Goal: Obtain resource: Download file/media

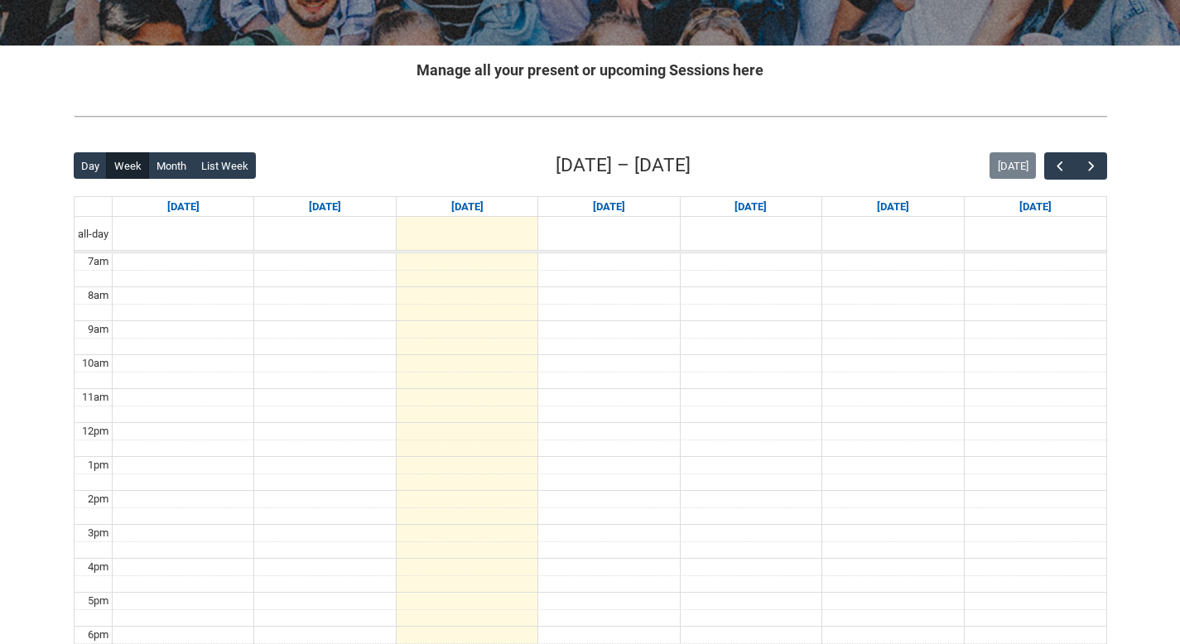
scroll to position [293, 0]
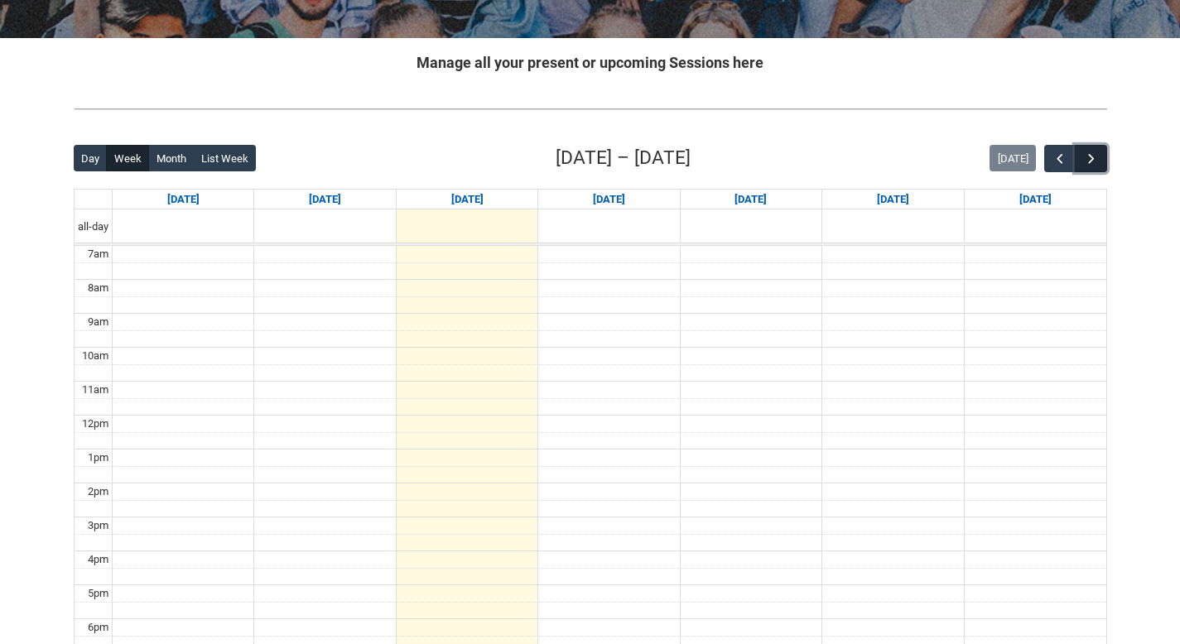
click at [1095, 162] on span "button" at bounding box center [1091, 159] width 17 height 17
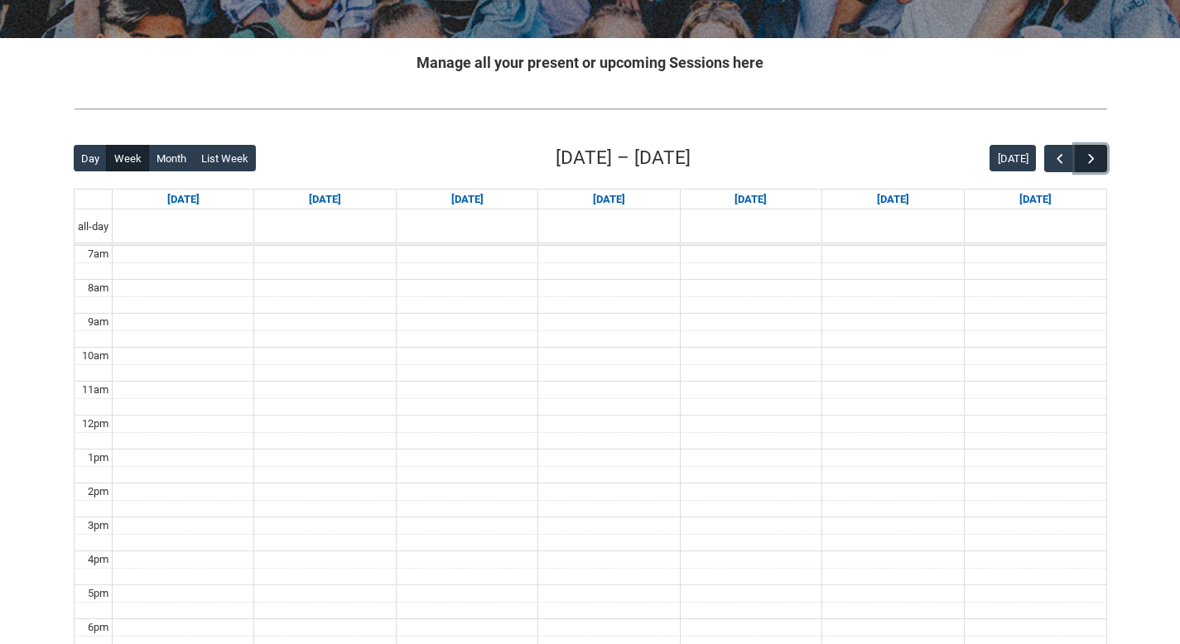
click at [1095, 162] on span "button" at bounding box center [1091, 159] width 17 height 17
click at [1053, 163] on span "button" at bounding box center [1060, 159] width 17 height 17
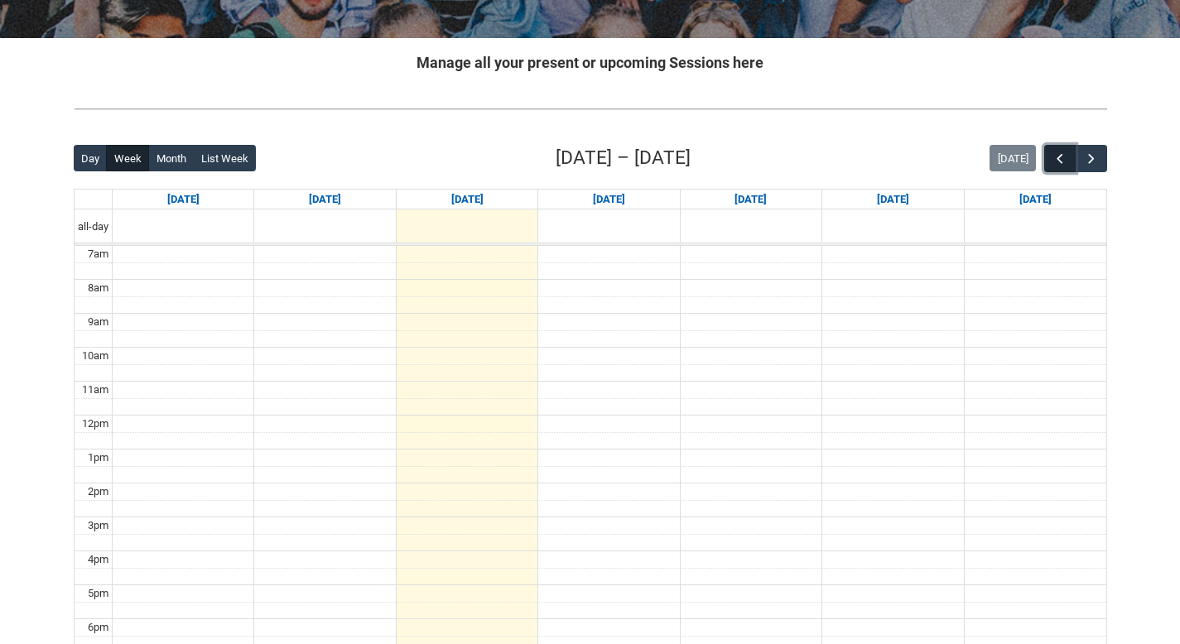
click at [1053, 163] on span "button" at bounding box center [1060, 159] width 17 height 17
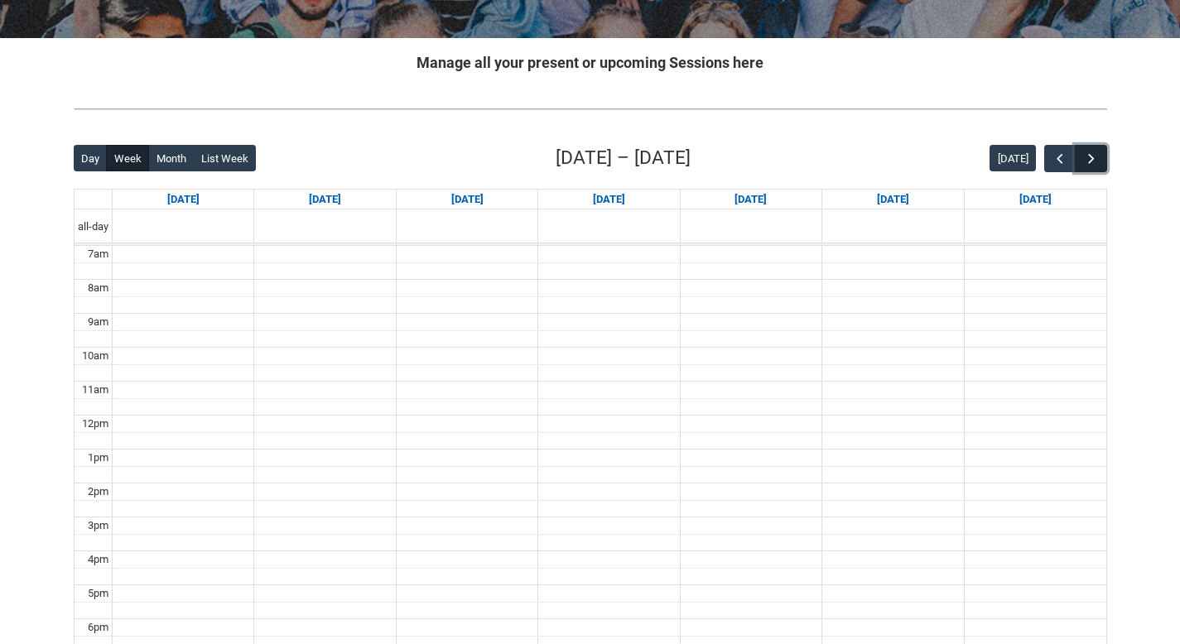
click at [1095, 161] on span "button" at bounding box center [1091, 159] width 17 height 17
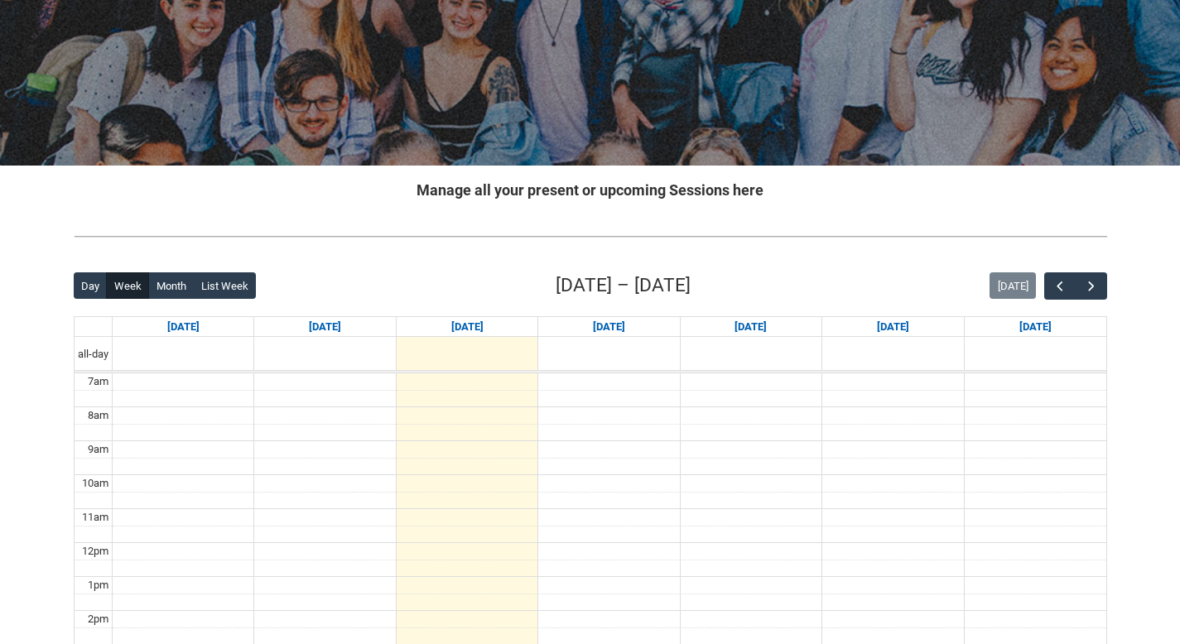
scroll to position [202, 0]
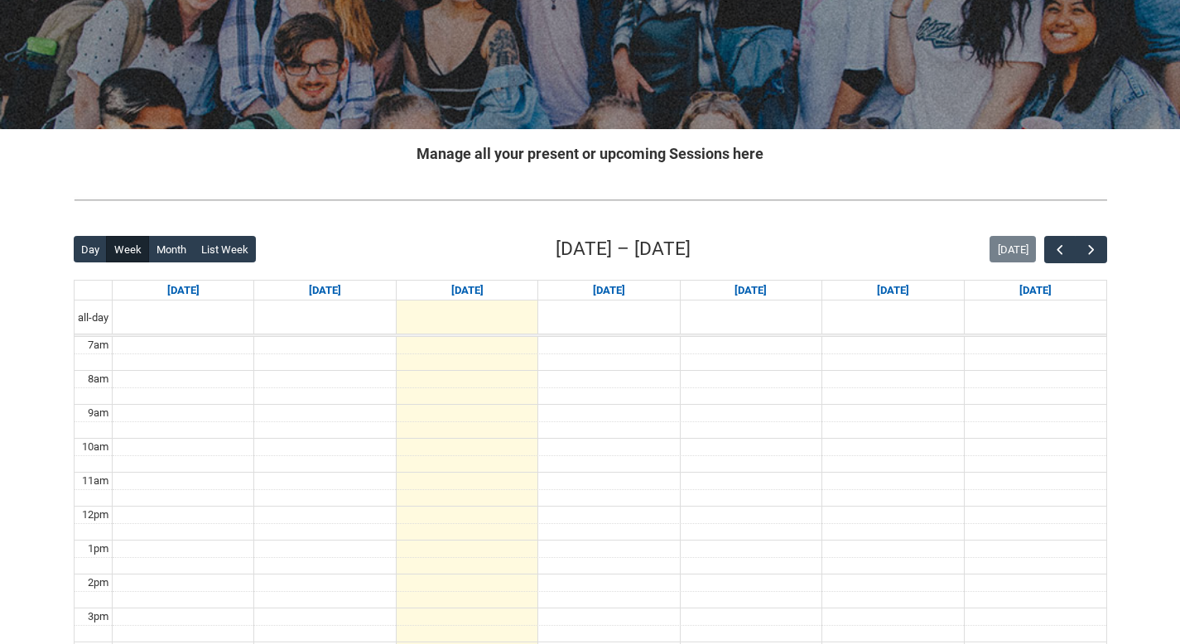
click at [1085, 263] on div "Day Week Month List Week Sep 7 – 13, 2025 Today" at bounding box center [591, 249] width 1034 height 28
click at [1087, 248] on span "button" at bounding box center [1091, 250] width 17 height 17
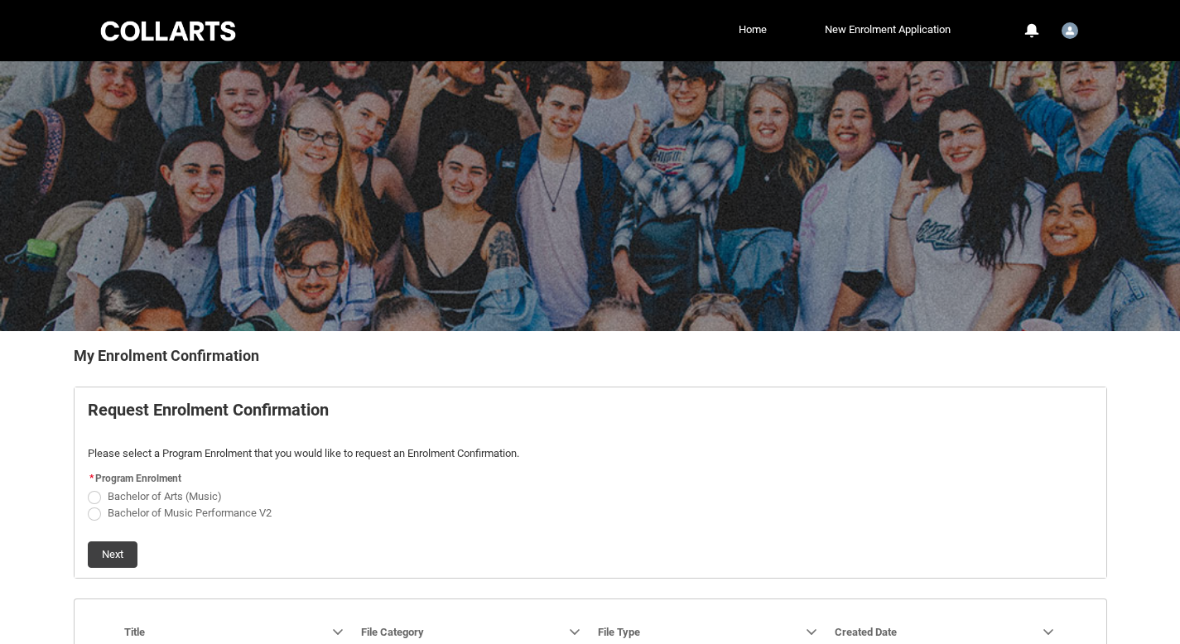
scroll to position [157, 0]
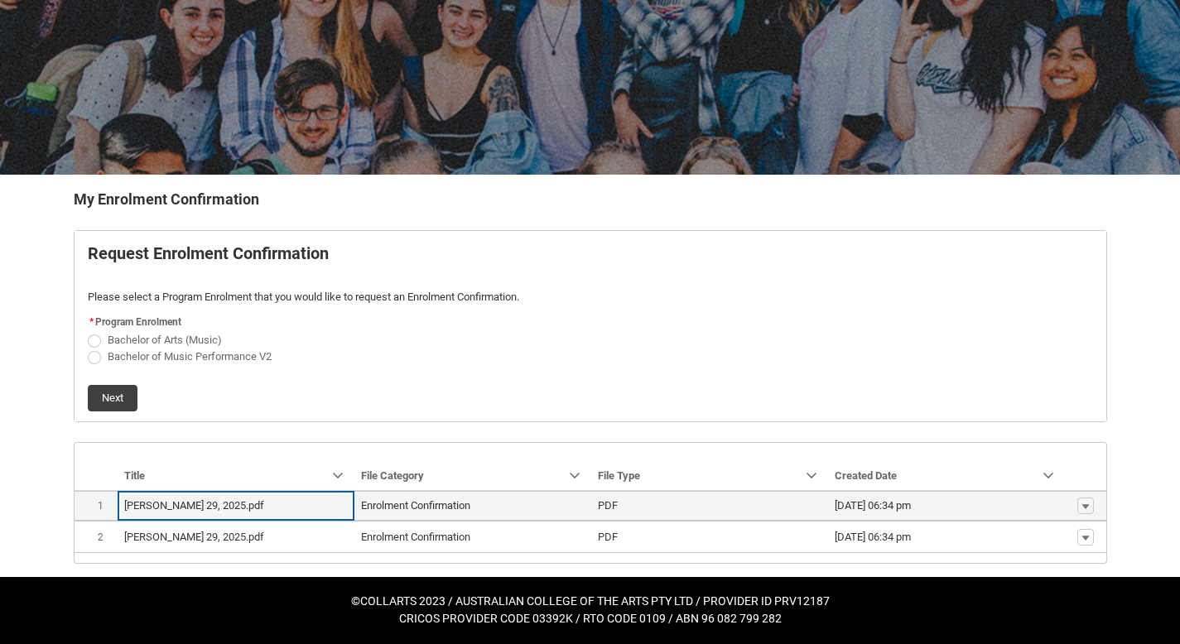
click at [441, 509] on lightning-base-formatted-text "Enrolment Confirmation" at bounding box center [415, 505] width 109 height 12
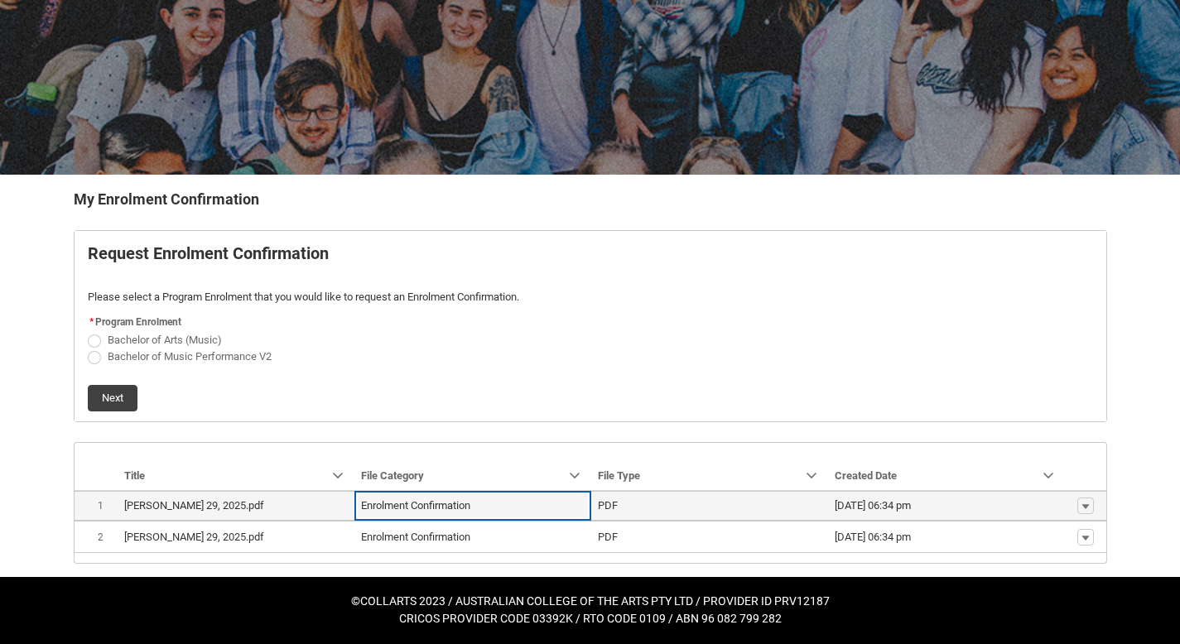
click at [674, 508] on span "PDF" at bounding box center [710, 506] width 224 height 17
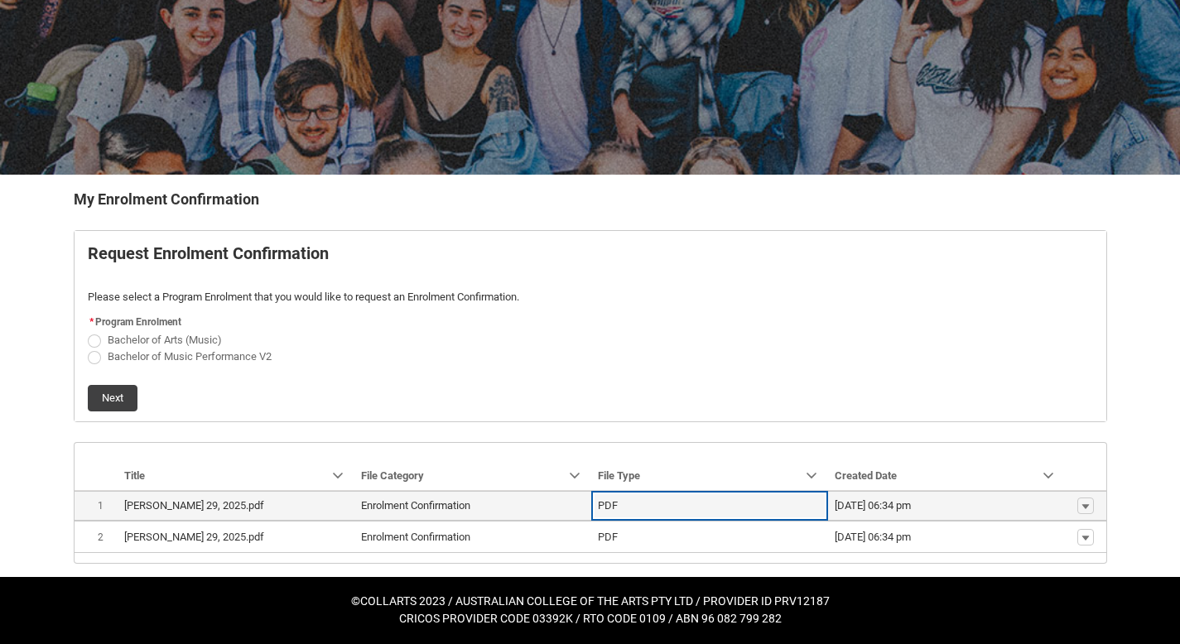
click at [479, 510] on span "Enrolment Confirmation" at bounding box center [473, 506] width 224 height 17
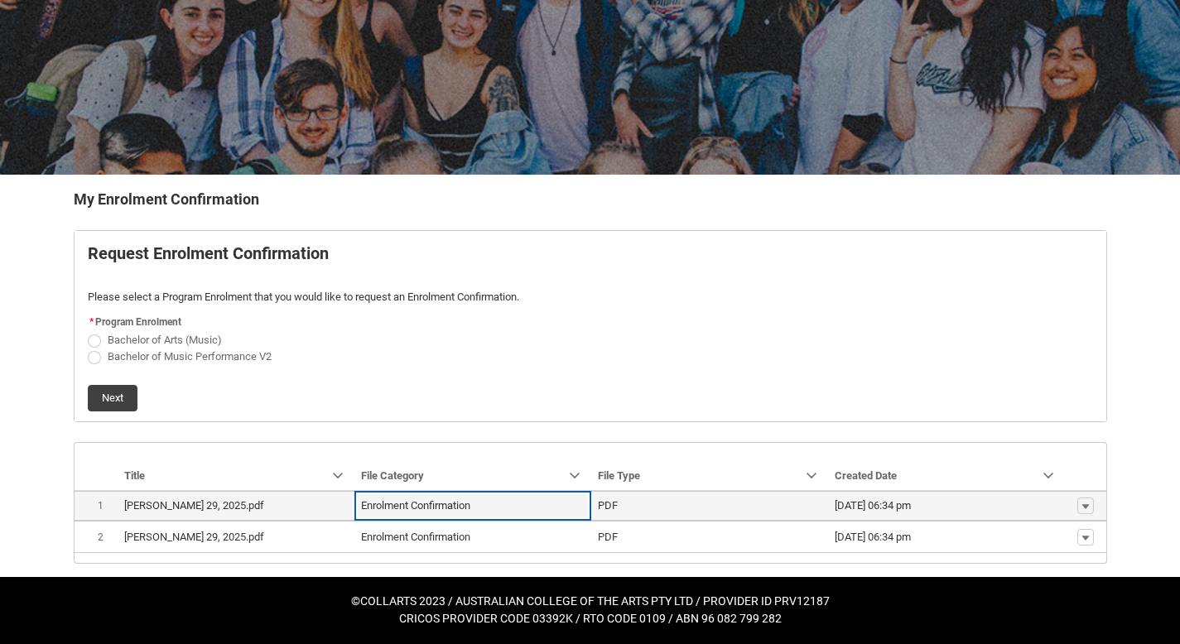
click at [479, 510] on span "Enrolment Confirmation" at bounding box center [473, 506] width 224 height 17
click at [1015, 503] on span "29/08/2025, 06:34 pm" at bounding box center [947, 506] width 224 height 17
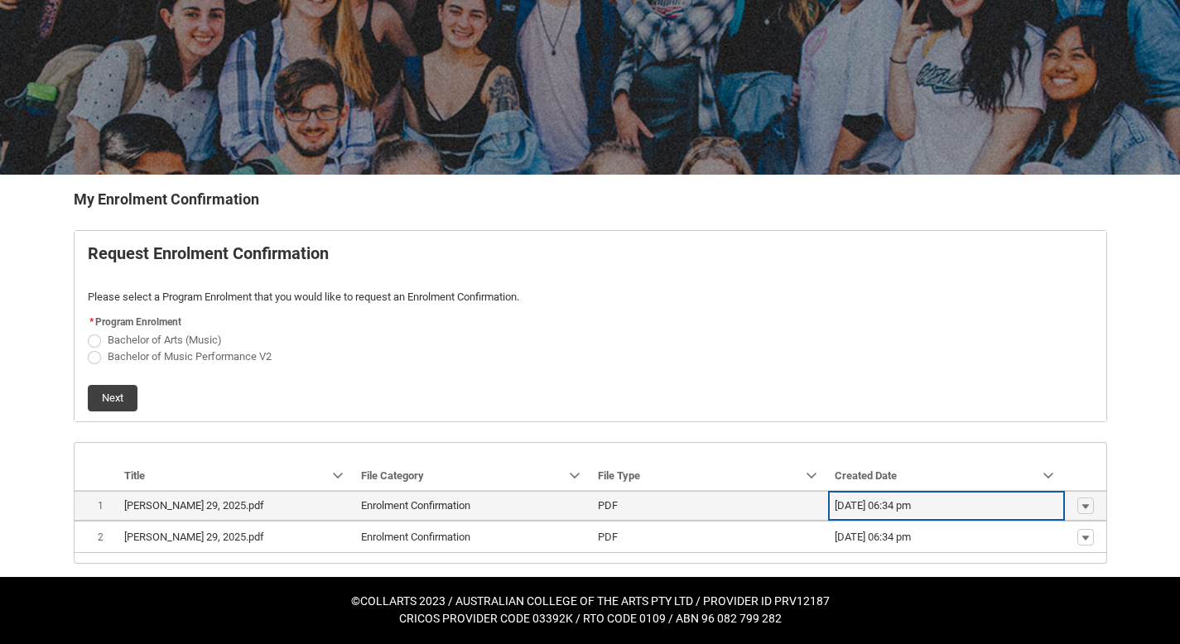
click at [1073, 503] on span "Show actions" at bounding box center [1086, 506] width 28 height 17
click at [1085, 506] on lightning-primitive-icon "button" at bounding box center [1086, 506] width 10 height 12
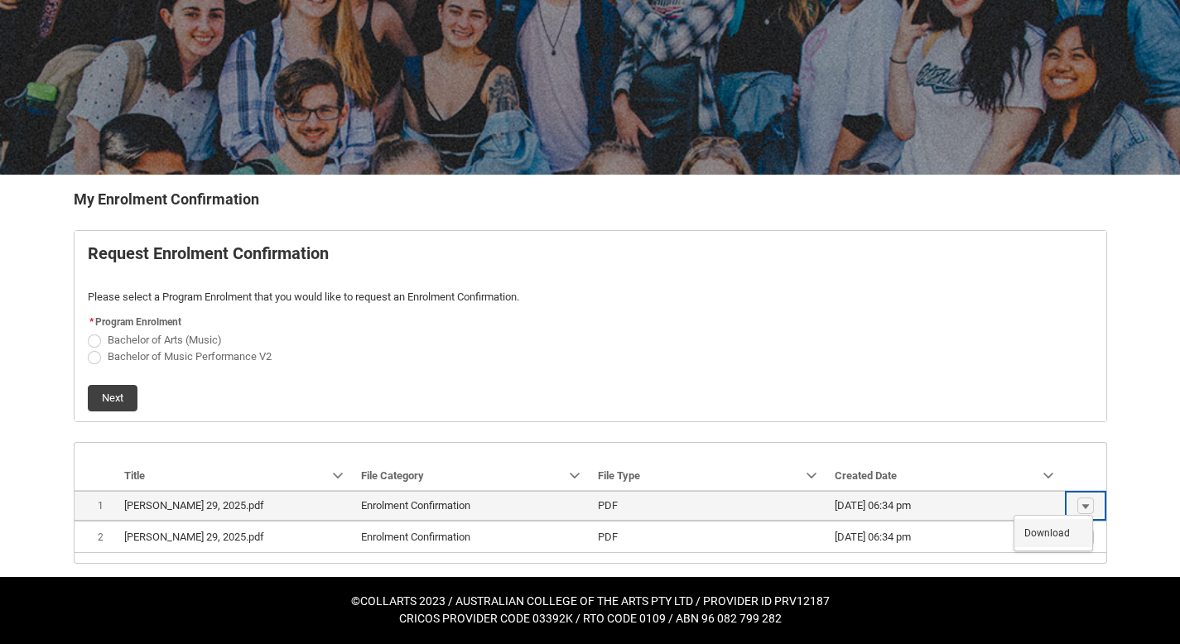
click at [1072, 529] on link "Download" at bounding box center [1053, 533] width 78 height 28
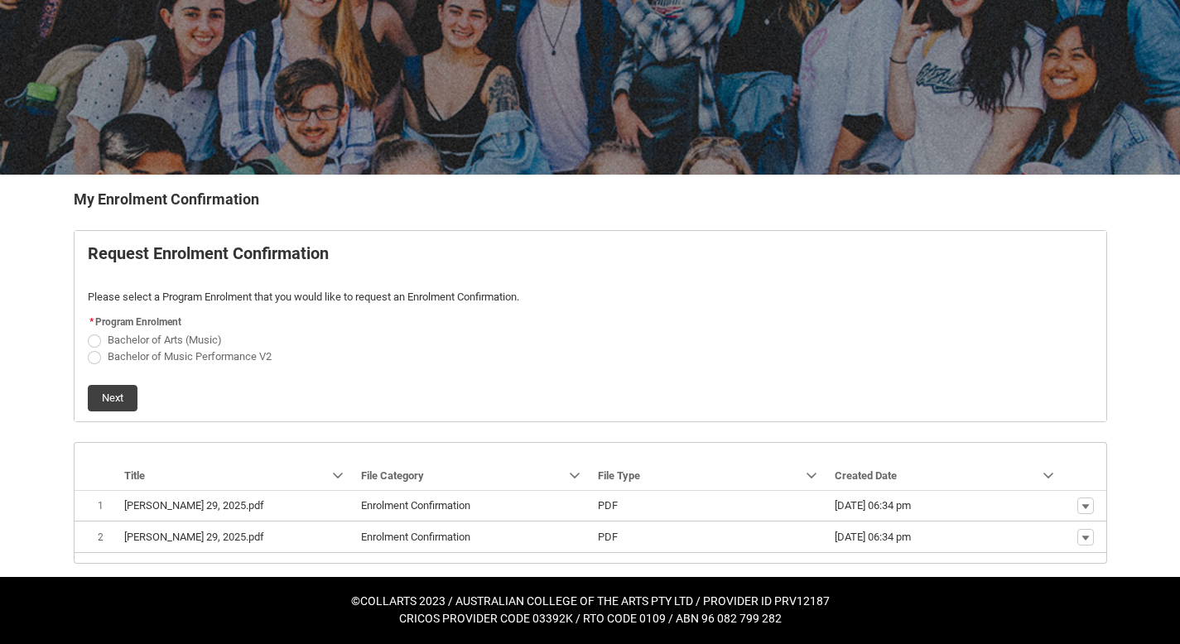
click at [99, 355] on span "REDU_Generate_Enrolment_Confirmation flow" at bounding box center [94, 357] width 13 height 13
click at [88, 348] on input "Bachelor of Music Performance V2" at bounding box center [87, 347] width 1 height 1
radio input "true"
click at [108, 398] on button "Next" at bounding box center [113, 398] width 50 height 27
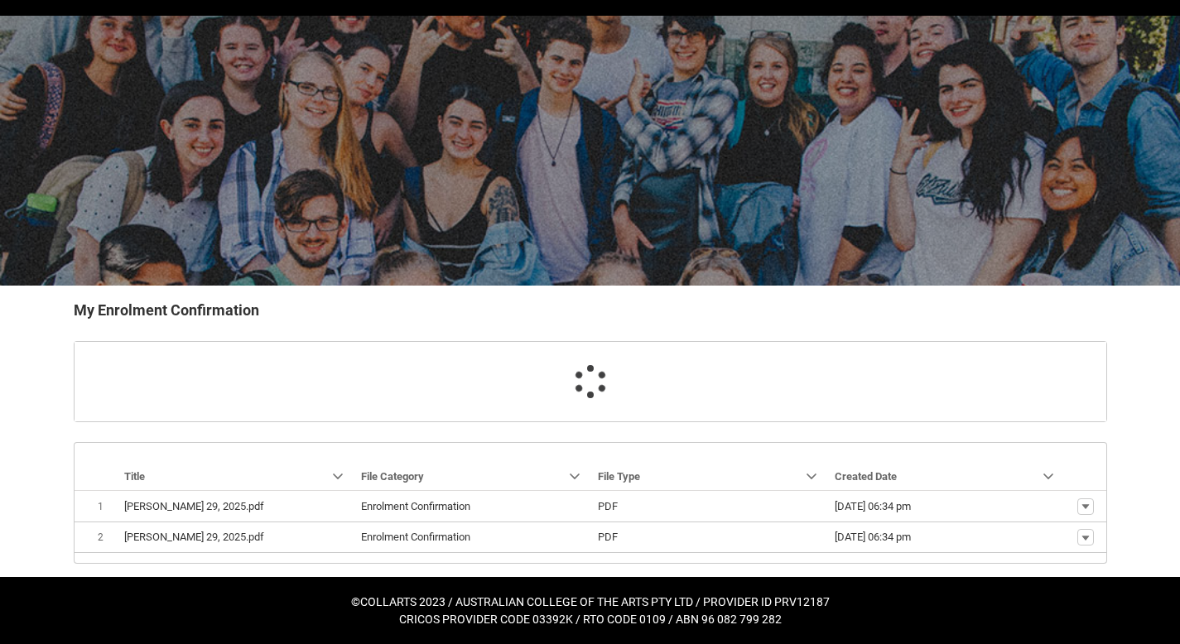
scroll to position [80, 0]
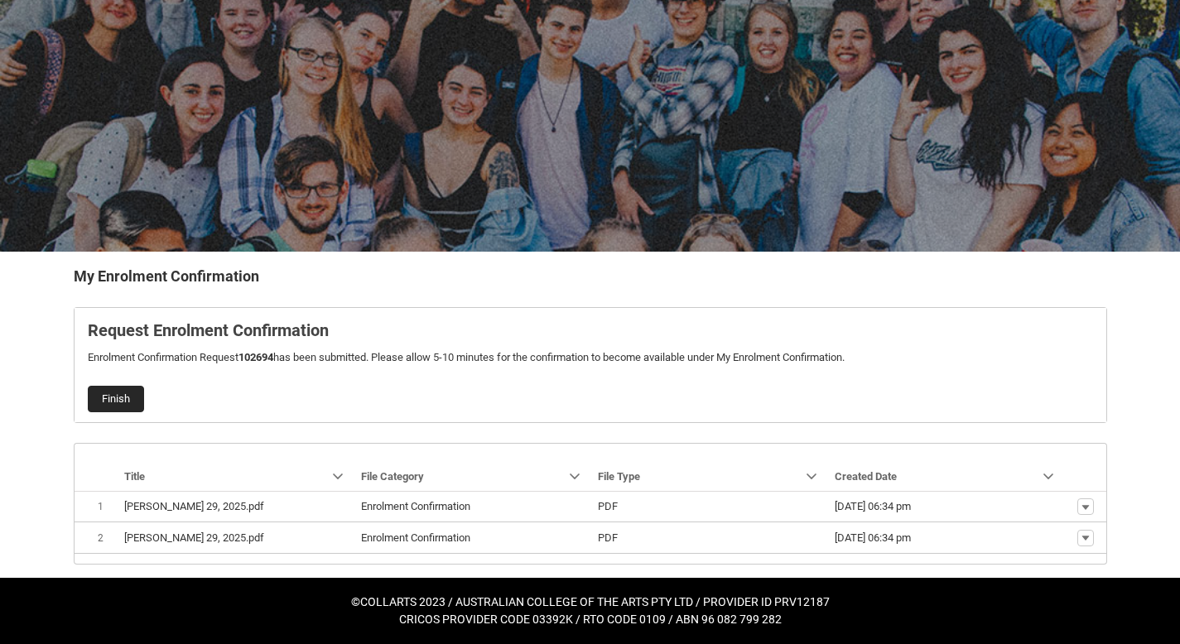
click at [110, 393] on button "Finish" at bounding box center [116, 399] width 56 height 27
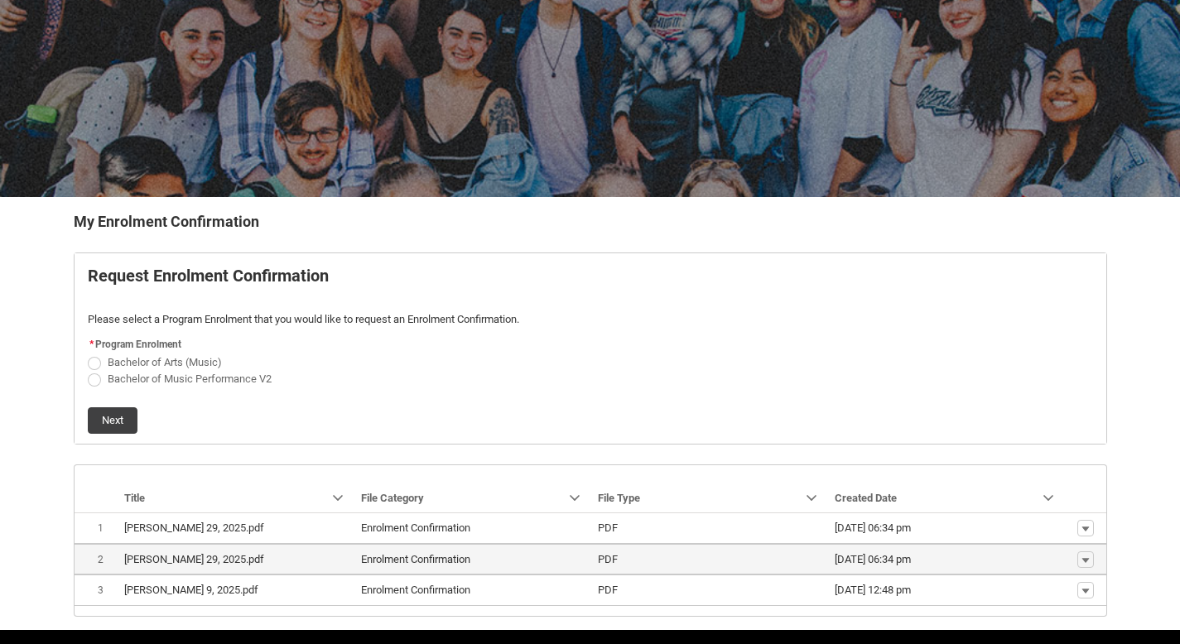
scroll to position [155, 0]
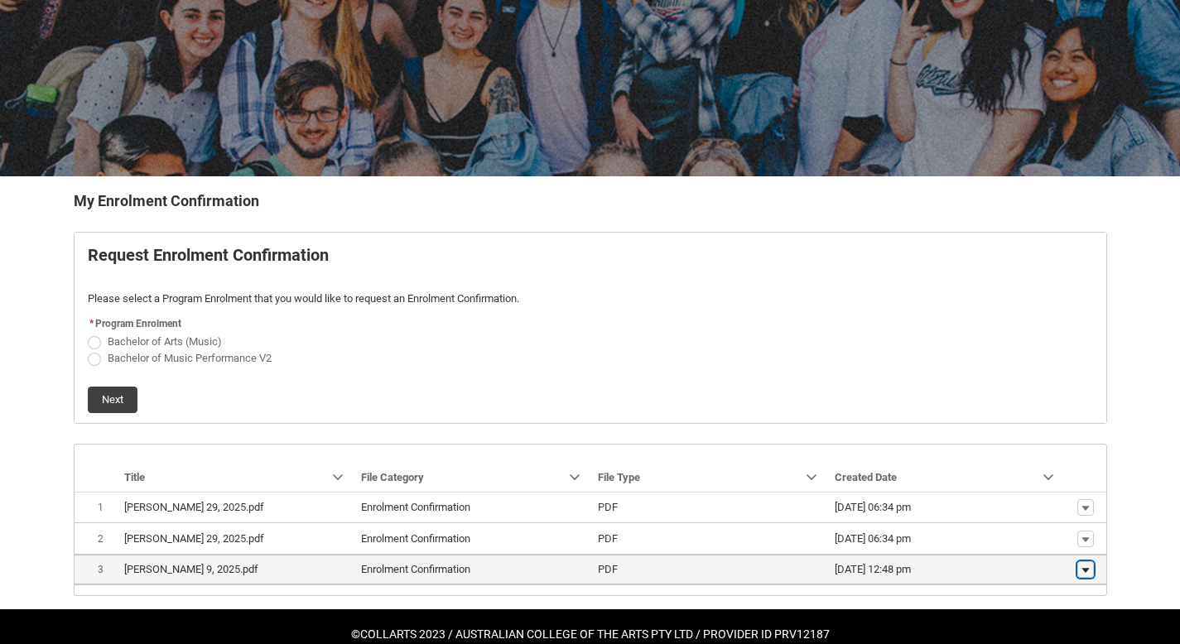
click at [1091, 569] on button "Show actions" at bounding box center [1085, 569] width 17 height 17
click at [1060, 546] on span "Download" at bounding box center [1047, 544] width 46 height 15
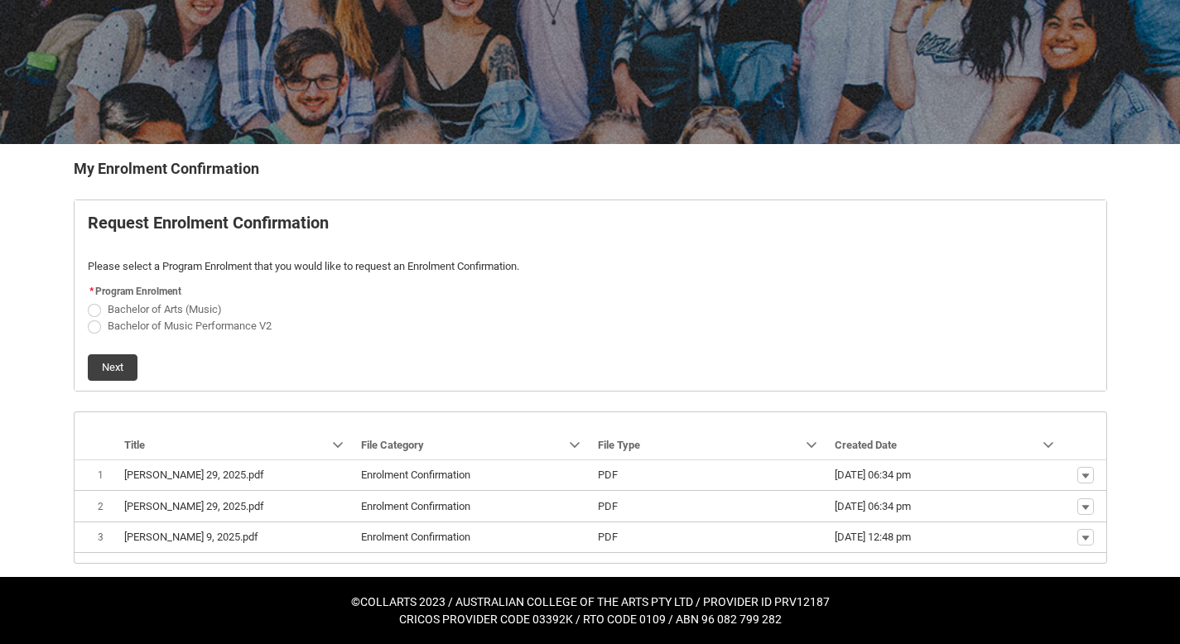
click at [92, 311] on span "REDU_Generate_Enrolment_Confirmation flow" at bounding box center [94, 310] width 13 height 13
click at [88, 301] on input "Bachelor of Arts (Music)" at bounding box center [87, 300] width 1 height 1
radio input "true"
click at [95, 358] on button "Next" at bounding box center [113, 367] width 50 height 27
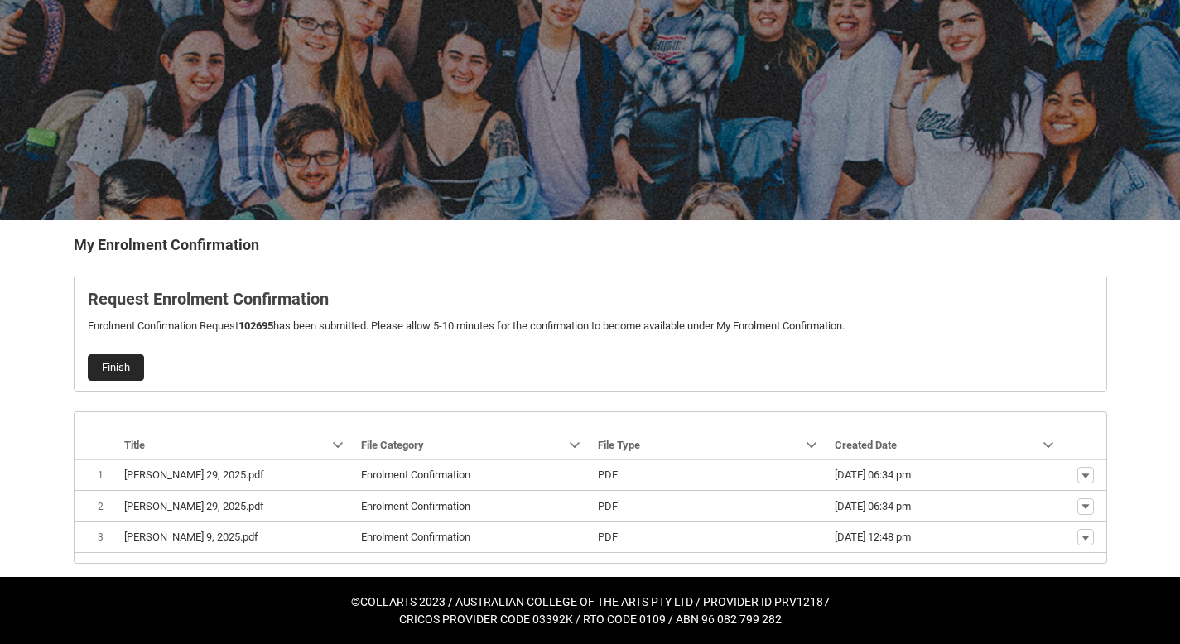
click at [124, 371] on button "Finish" at bounding box center [116, 367] width 56 height 27
